Goal: Information Seeking & Learning: Learn about a topic

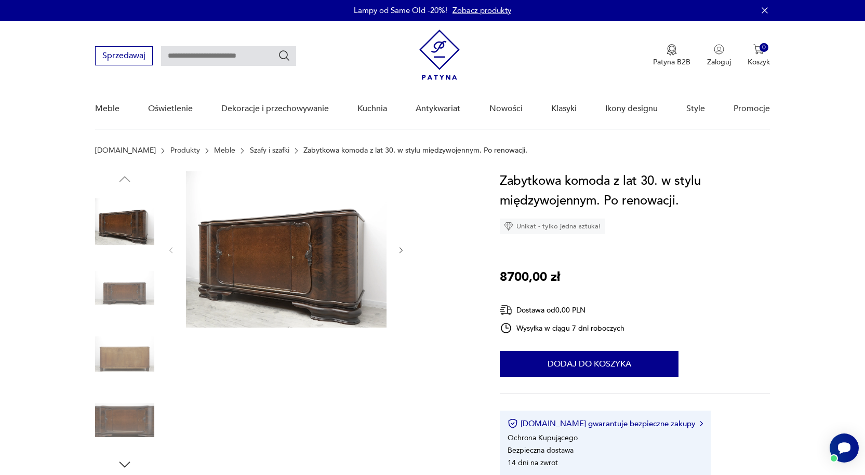
click at [307, 255] on img at bounding box center [286, 249] width 200 height 156
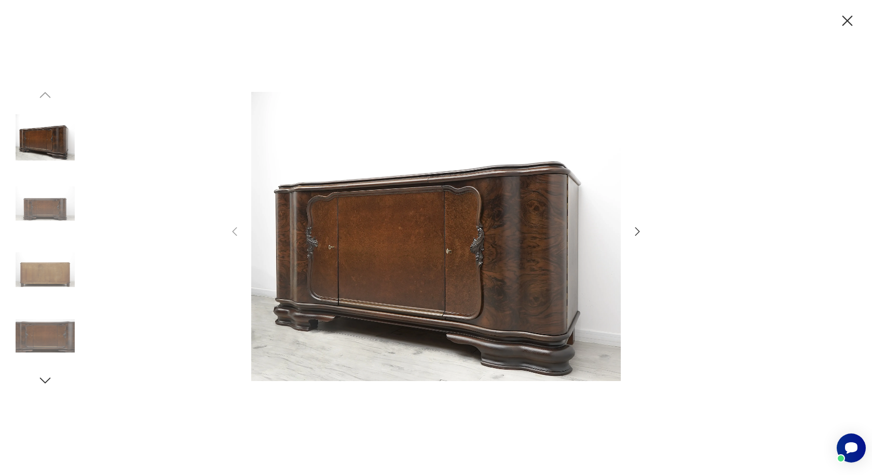
click at [638, 233] on icon "button" at bounding box center [638, 231] width 5 height 8
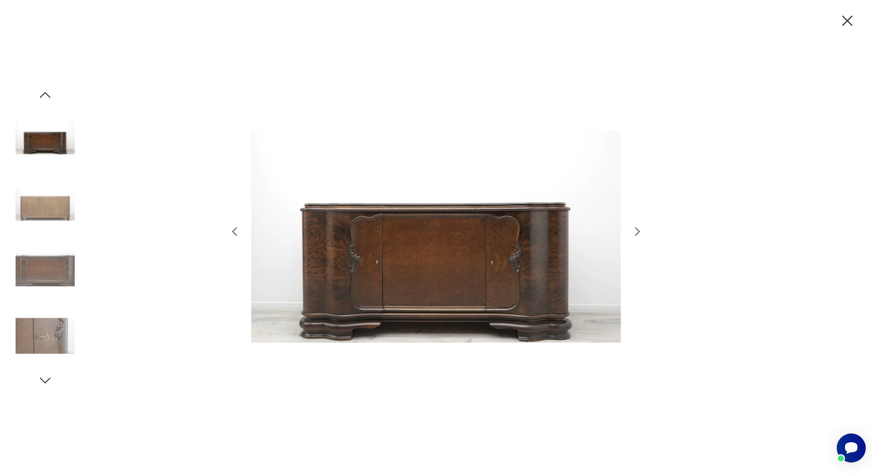
click at [638, 233] on icon "button" at bounding box center [638, 231] width 5 height 8
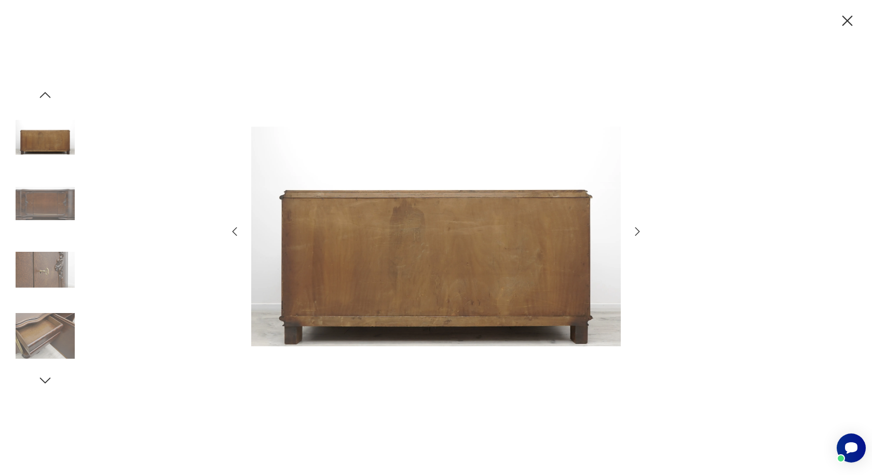
click at [638, 233] on icon "button" at bounding box center [638, 231] width 5 height 8
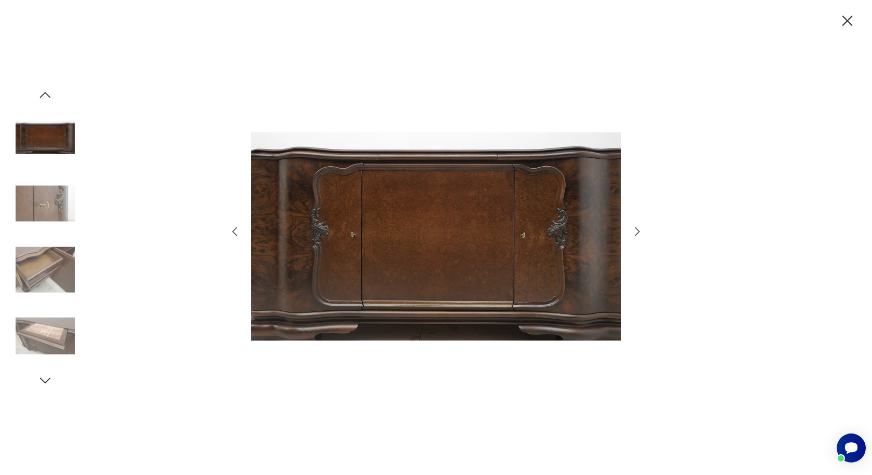
click at [638, 233] on icon "button" at bounding box center [638, 231] width 5 height 8
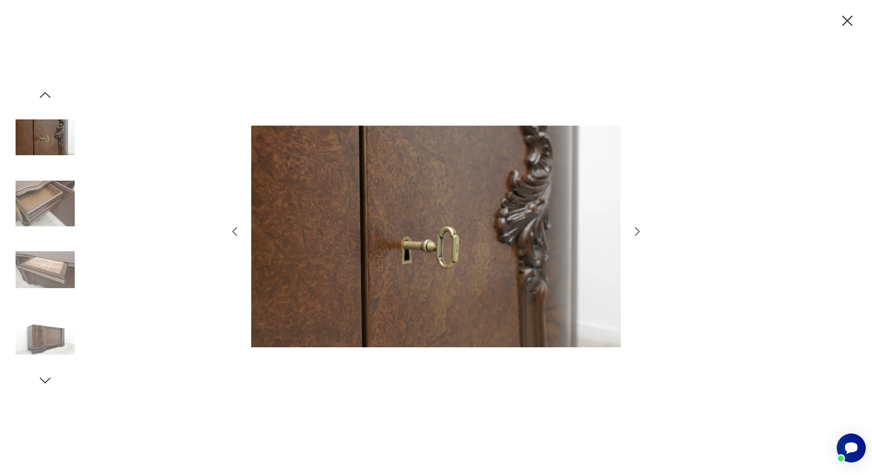
click at [638, 233] on icon "button" at bounding box center [638, 231] width 5 height 8
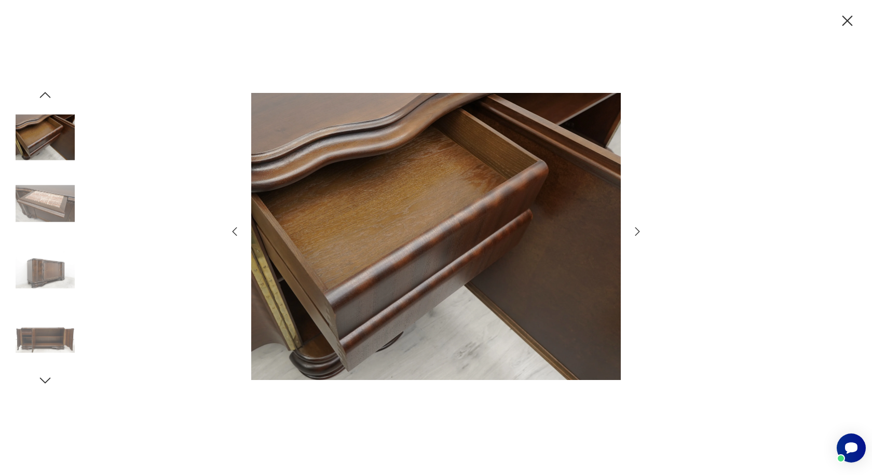
click at [638, 233] on icon "button" at bounding box center [638, 231] width 5 height 8
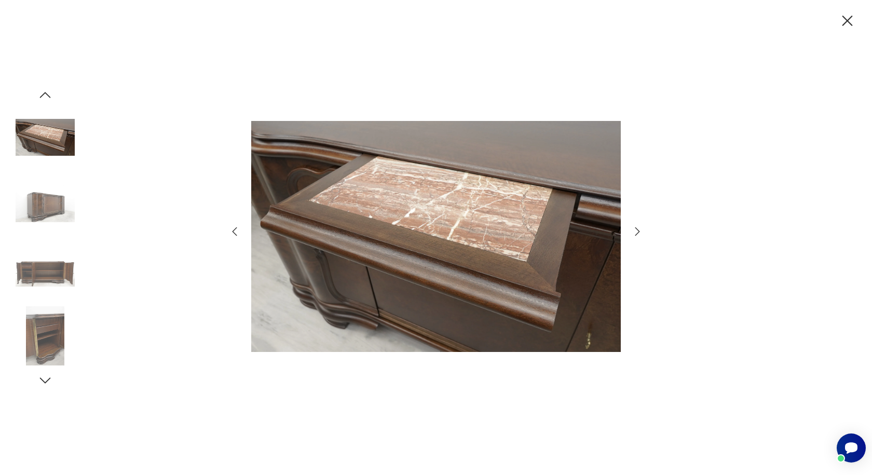
click at [638, 233] on icon "button" at bounding box center [638, 231] width 5 height 8
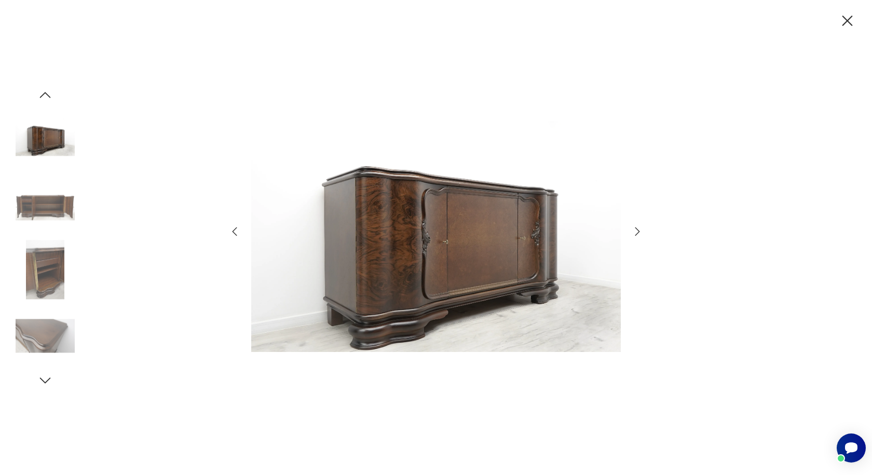
click at [638, 233] on icon "button" at bounding box center [638, 231] width 5 height 8
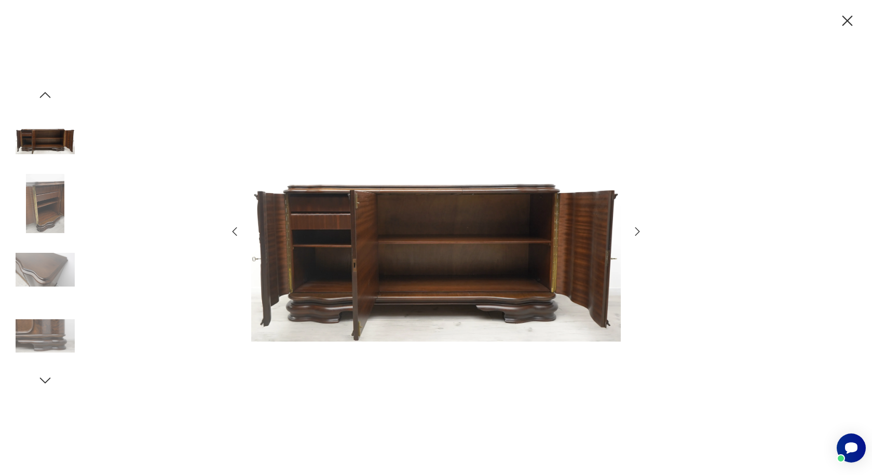
click at [638, 233] on icon "button" at bounding box center [638, 231] width 5 height 8
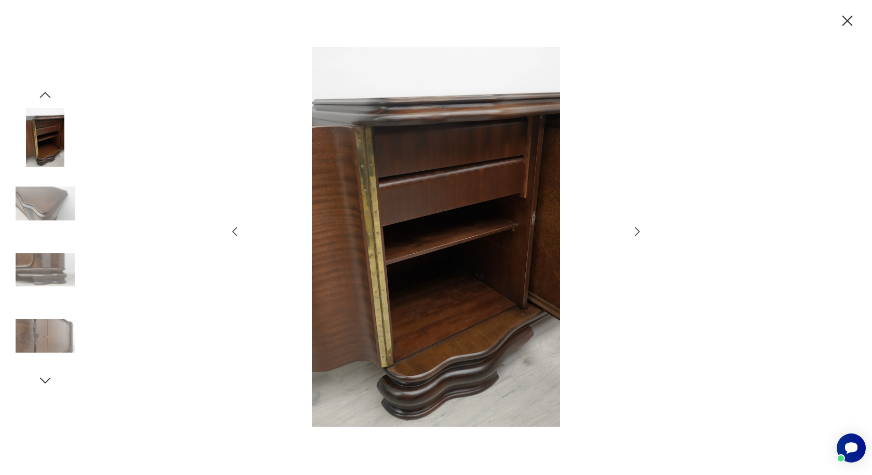
click at [638, 233] on icon "button" at bounding box center [638, 231] width 5 height 8
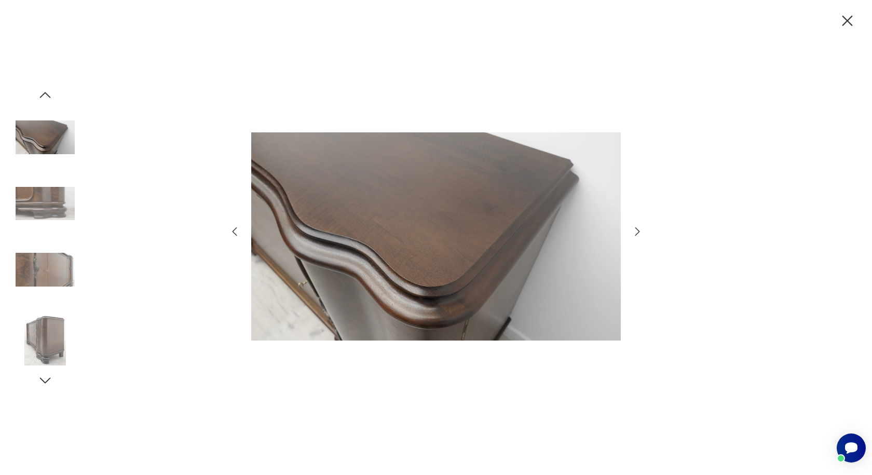
click at [637, 230] on icon "button" at bounding box center [637, 231] width 12 height 12
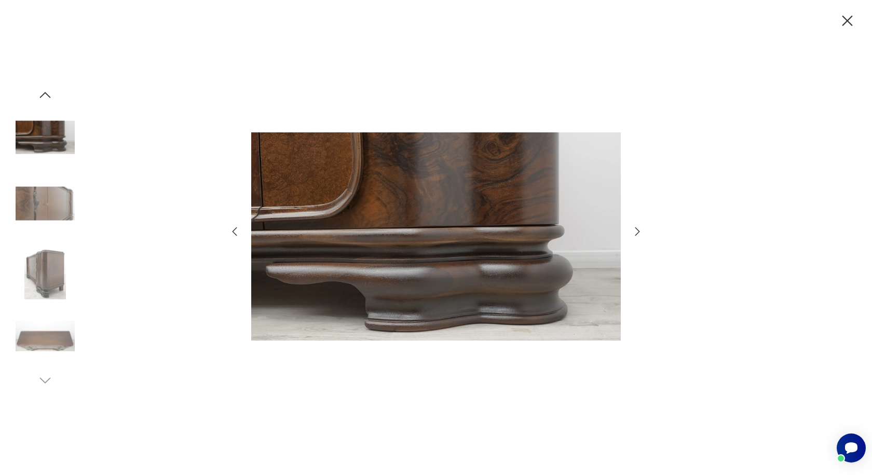
click at [637, 230] on icon "button" at bounding box center [637, 231] width 12 height 12
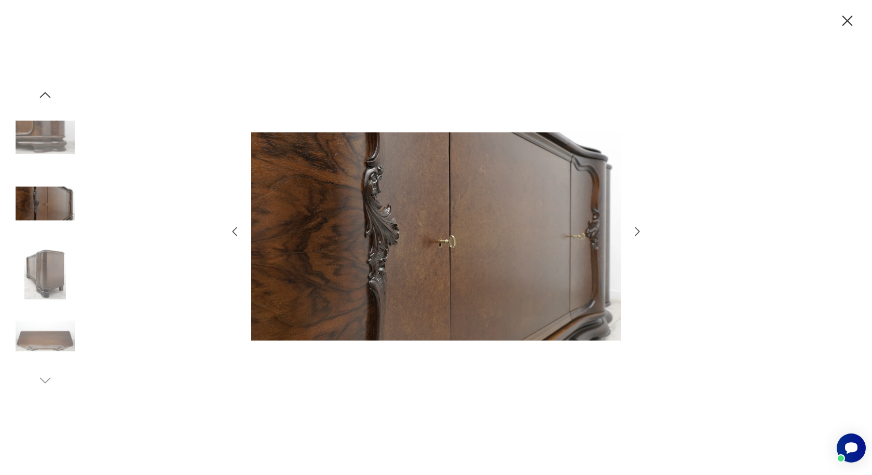
click at [637, 230] on icon "button" at bounding box center [637, 231] width 12 height 12
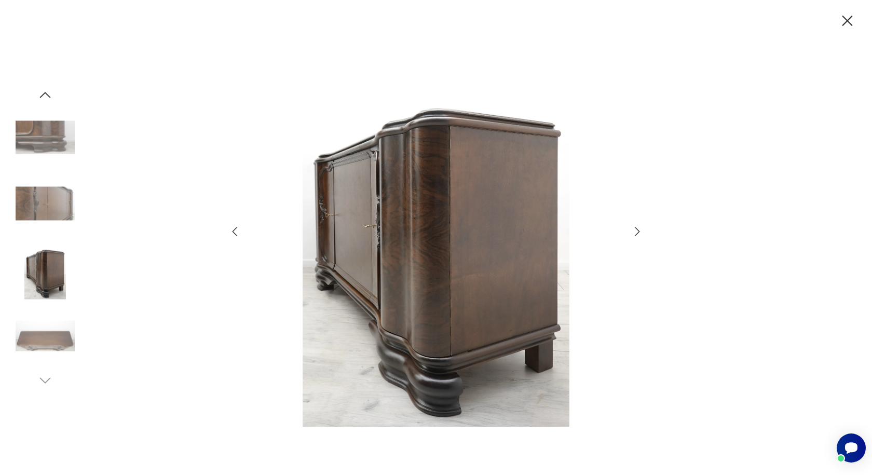
click at [637, 230] on icon "button" at bounding box center [637, 231] width 12 height 12
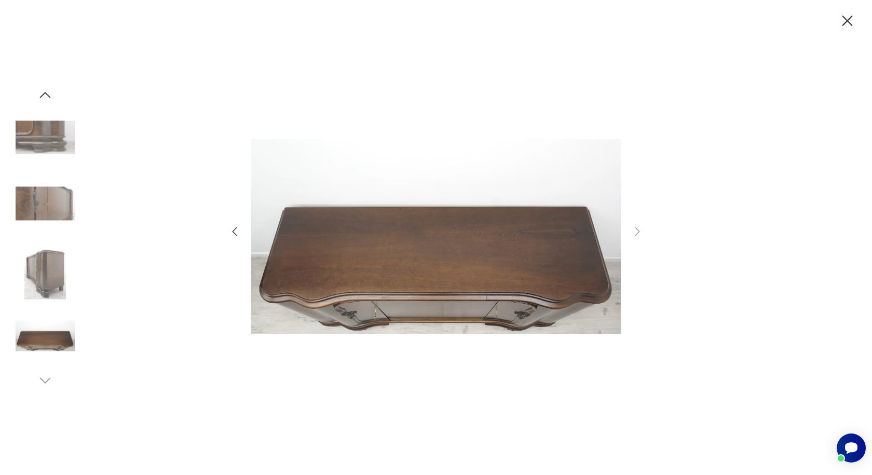
click at [843, 16] on icon "button" at bounding box center [848, 21] width 18 height 18
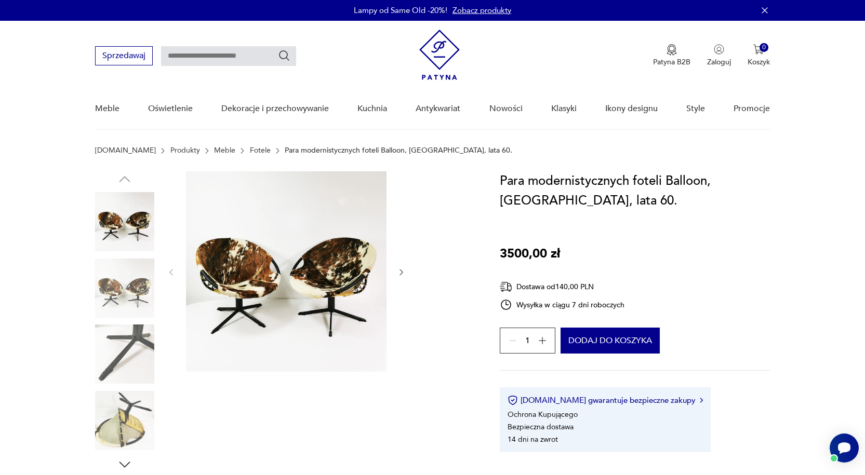
click at [250, 148] on link "Fotele" at bounding box center [260, 150] width 21 height 8
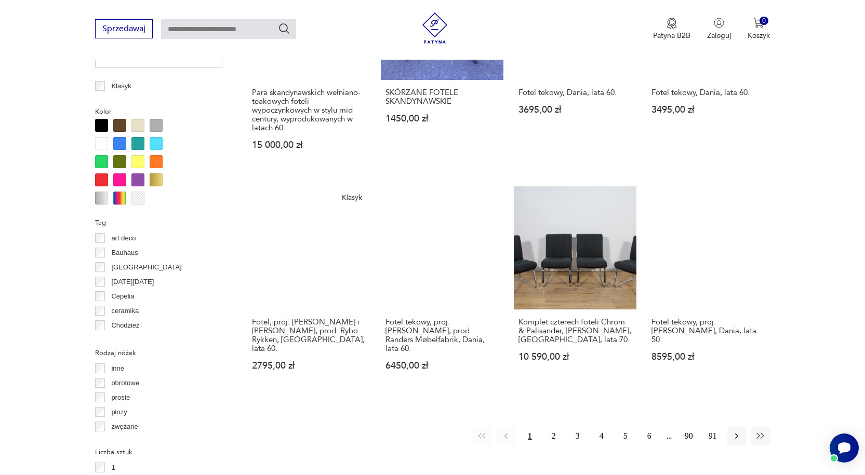
scroll to position [1002, 0]
